Goal: Navigation & Orientation: Find specific page/section

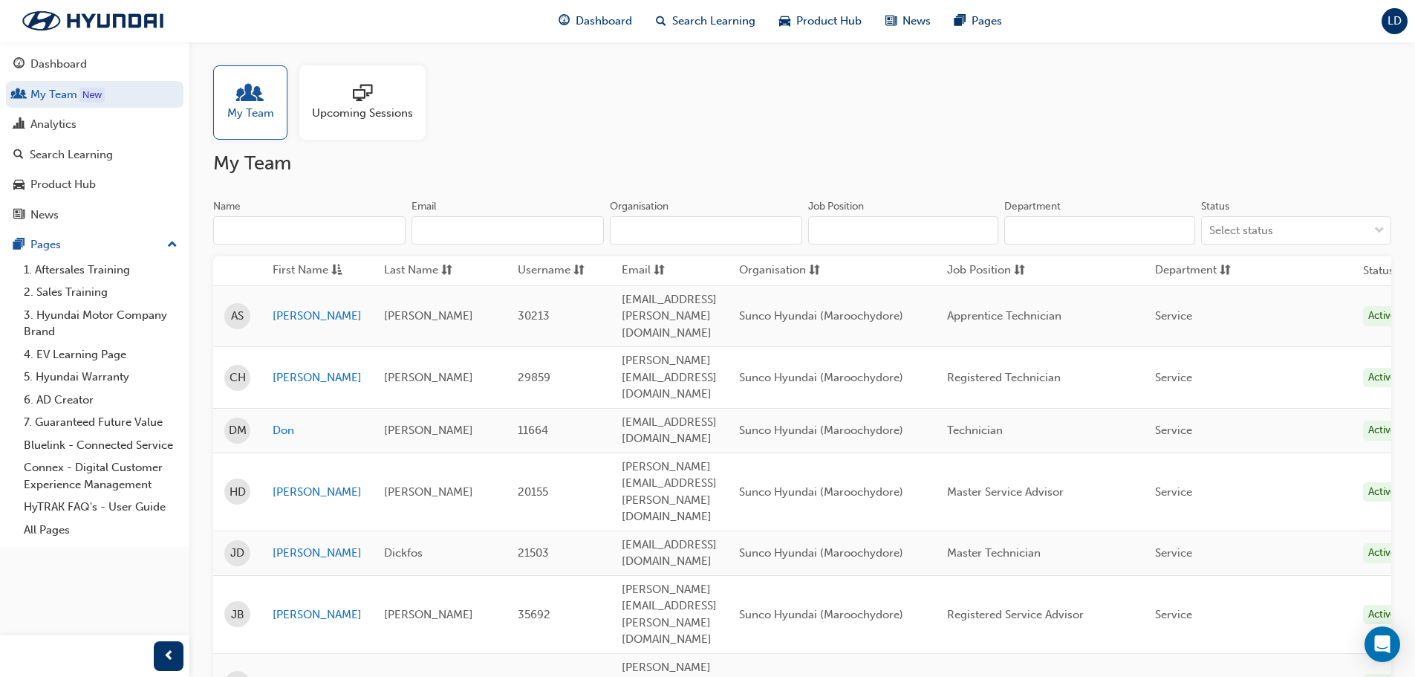
click at [334, 239] on input "Name" at bounding box center [309, 230] width 192 height 28
click at [599, 19] on span "Dashboard" at bounding box center [604, 21] width 56 height 17
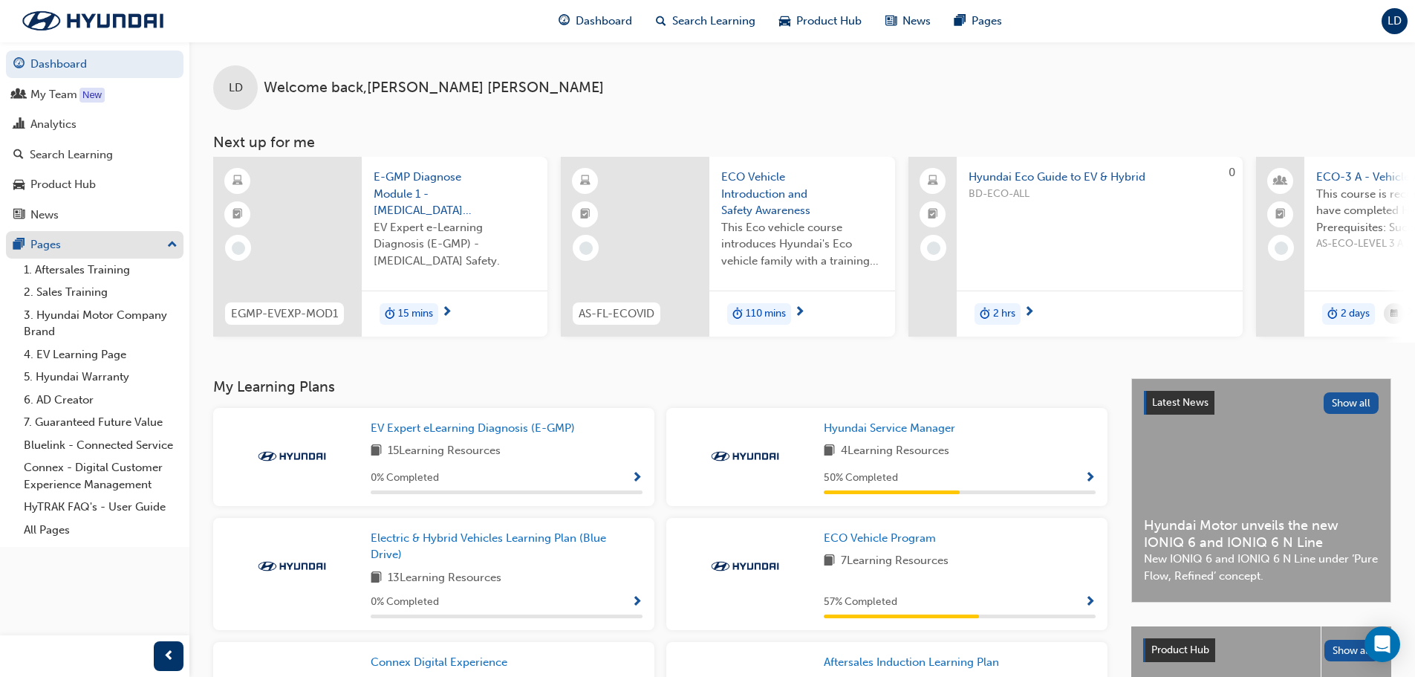
click at [161, 246] on div "Pages" at bounding box center [94, 245] width 163 height 19
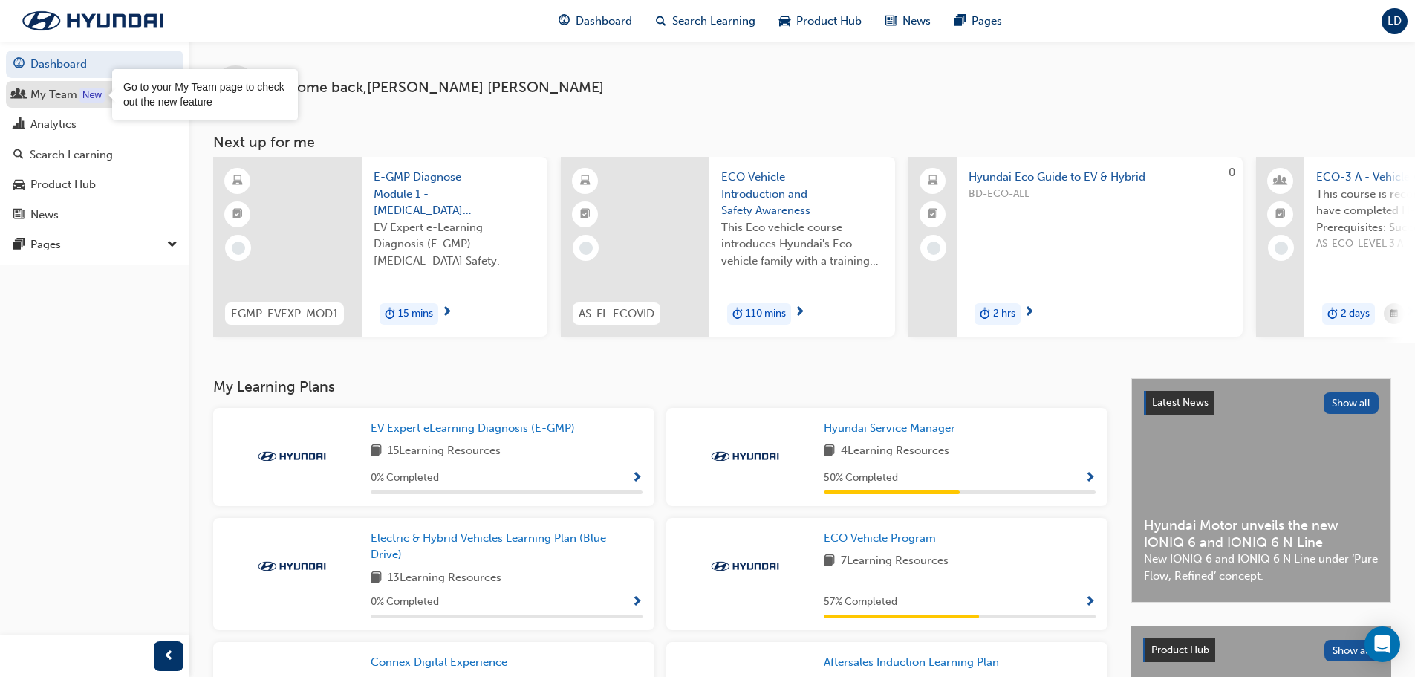
click at [97, 96] on div "New" at bounding box center [92, 95] width 25 height 15
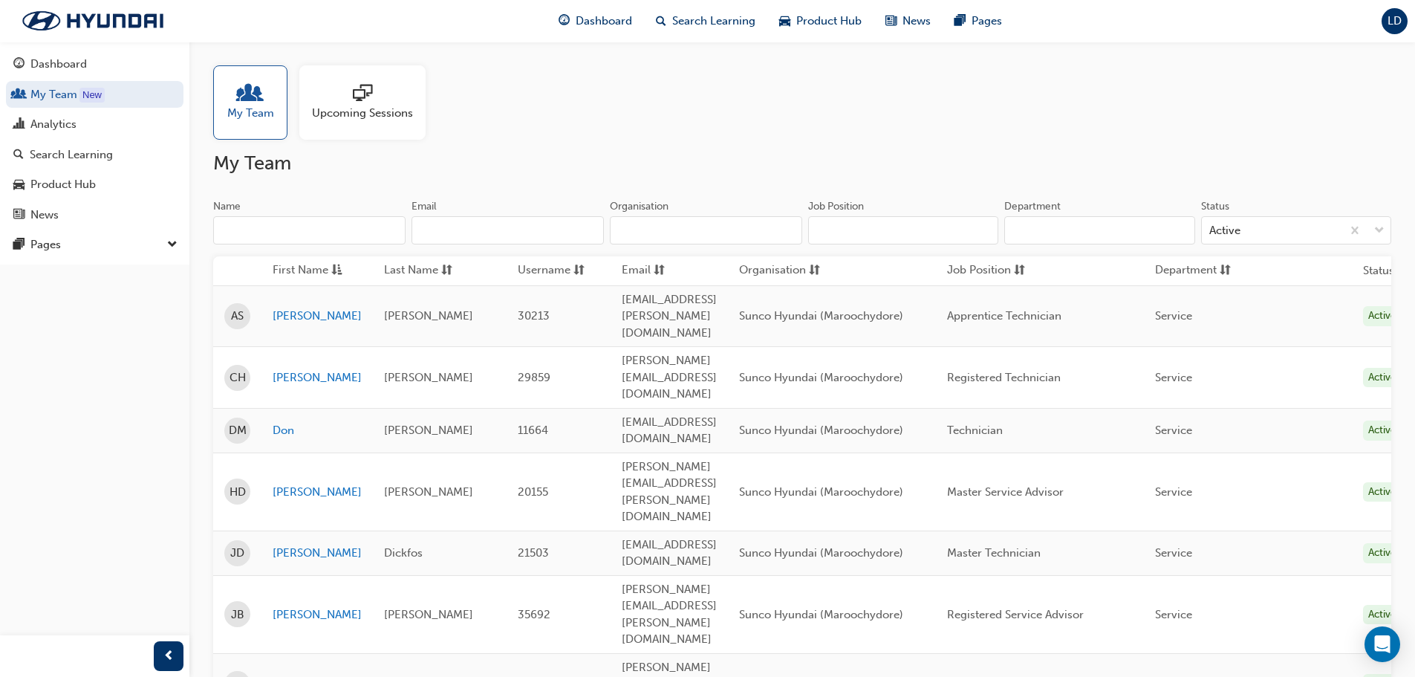
click at [704, 136] on div "My Team Upcoming Sessions" at bounding box center [802, 102] width 1178 height 74
click at [1054, 156] on h2 "My Team" at bounding box center [802, 164] width 1178 height 24
